Goal: Find specific page/section: Find specific page/section

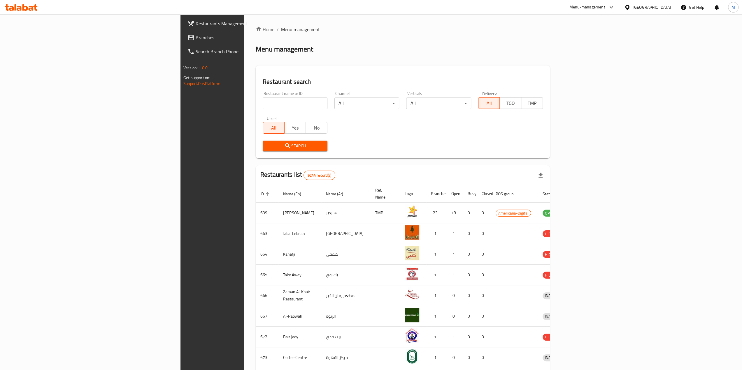
click at [263, 109] on input "search" at bounding box center [295, 104] width 65 height 12
type input "Cup N Go"
click button "Search" at bounding box center [295, 146] width 65 height 11
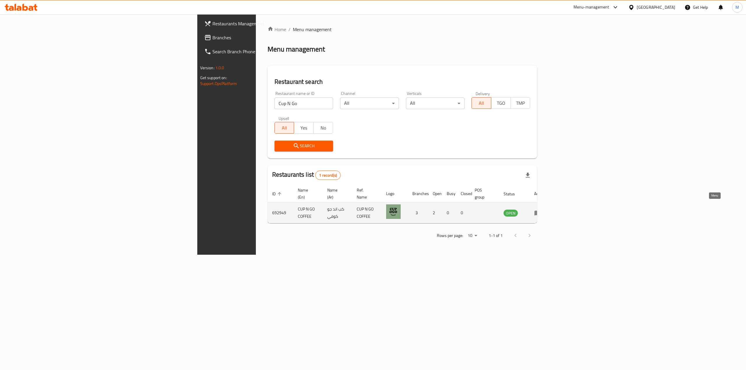
click at [545, 210] on link "enhanced table" at bounding box center [539, 213] width 11 height 7
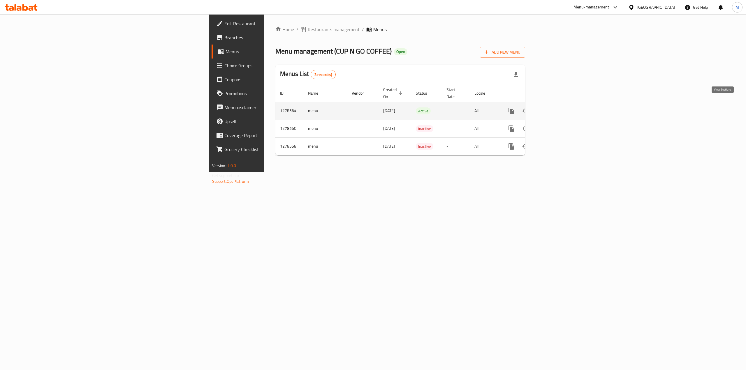
click at [560, 104] on link "enhanced table" at bounding box center [553, 111] width 14 height 14
